Goal: Find specific page/section: Locate a particular part of the current website

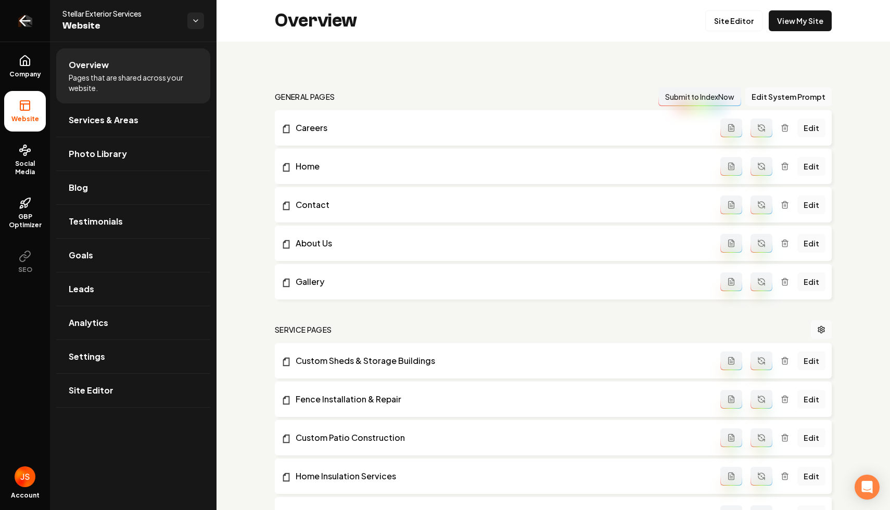
click at [28, 16] on icon "Return to dashboard" at bounding box center [25, 20] width 17 height 17
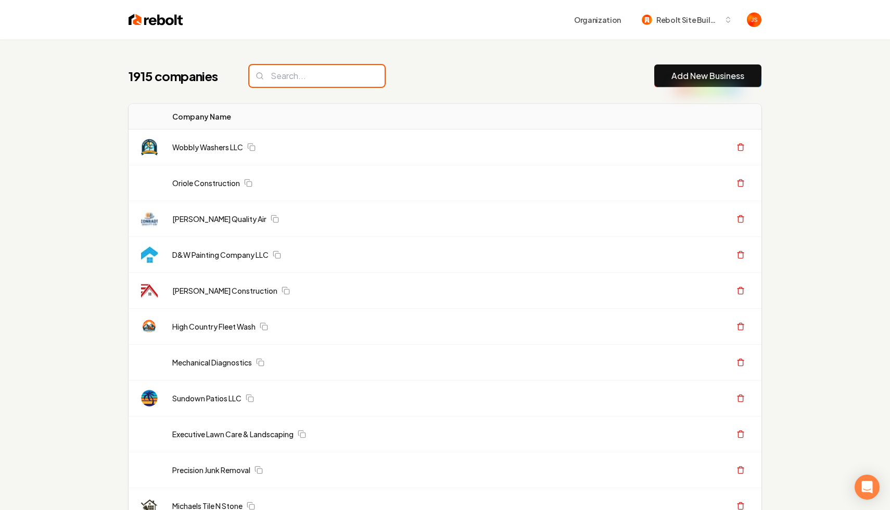
click at [317, 73] on input "search" at bounding box center [316, 76] width 135 height 22
paste input "[PERSON_NAME] Electrical Services"
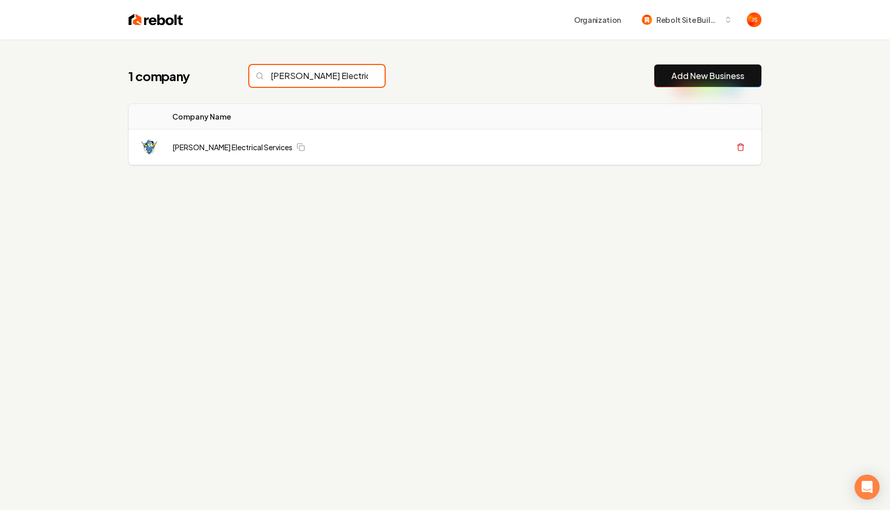
scroll to position [0, 21]
type input "[PERSON_NAME] Electrical Services"
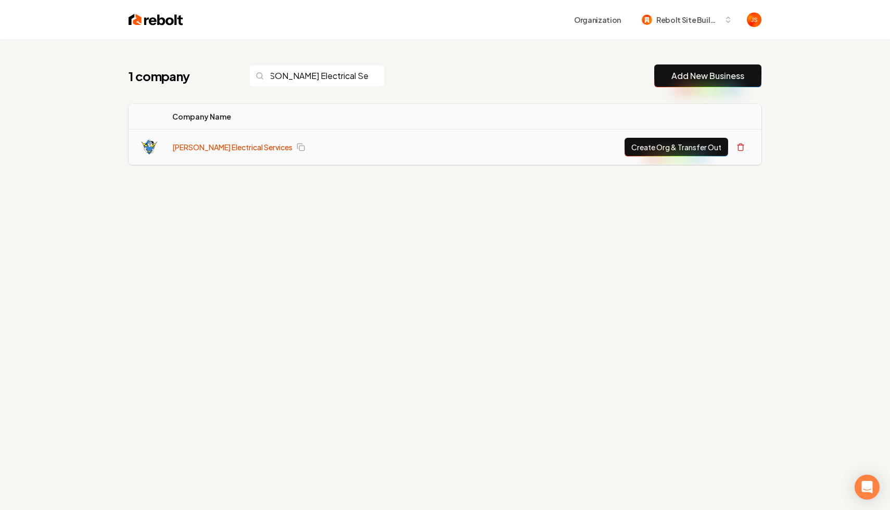
scroll to position [0, 0]
click at [235, 143] on link "[PERSON_NAME] Electrical Services" at bounding box center [232, 147] width 120 height 10
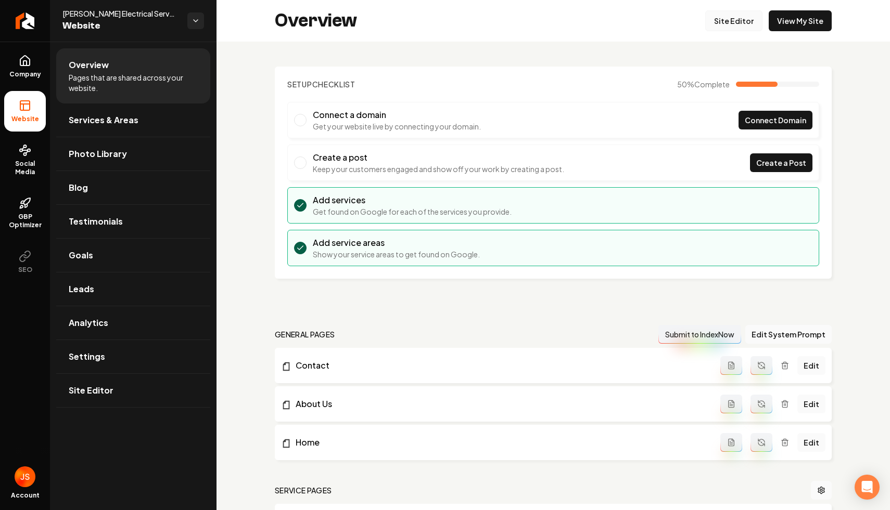
click at [743, 20] on link "Site Editor" at bounding box center [733, 20] width 57 height 21
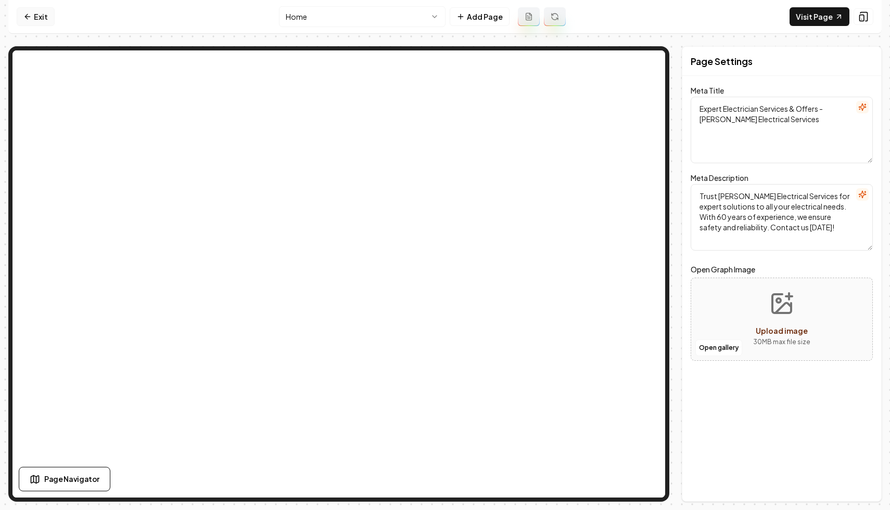
click at [38, 15] on link "Exit" at bounding box center [36, 16] width 38 height 19
